Goal: Navigation & Orientation: Find specific page/section

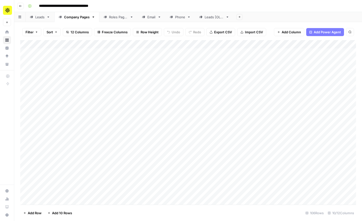
click at [39, 19] on link "Leads" at bounding box center [40, 17] width 29 height 10
click at [111, 15] on div "Roles Pages" at bounding box center [118, 17] width 19 height 5
click at [145, 16] on icon at bounding box center [144, 17] width 4 height 4
click at [177, 16] on div "Phone" at bounding box center [180, 17] width 10 height 5
